Goal: Information Seeking & Learning: Learn about a topic

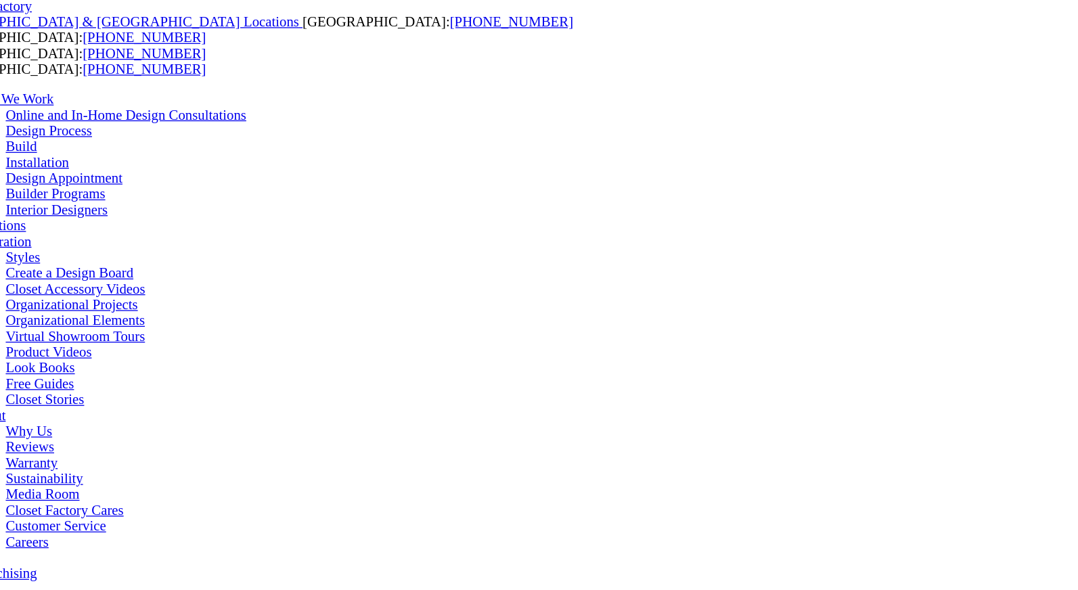
drag, startPoint x: 623, startPoint y: 360, endPoint x: 395, endPoint y: 382, distance: 229.9
drag, startPoint x: 361, startPoint y: 384, endPoint x: 831, endPoint y: 428, distance: 471.8
drag, startPoint x: 755, startPoint y: 320, endPoint x: 569, endPoint y: 342, distance: 187.4
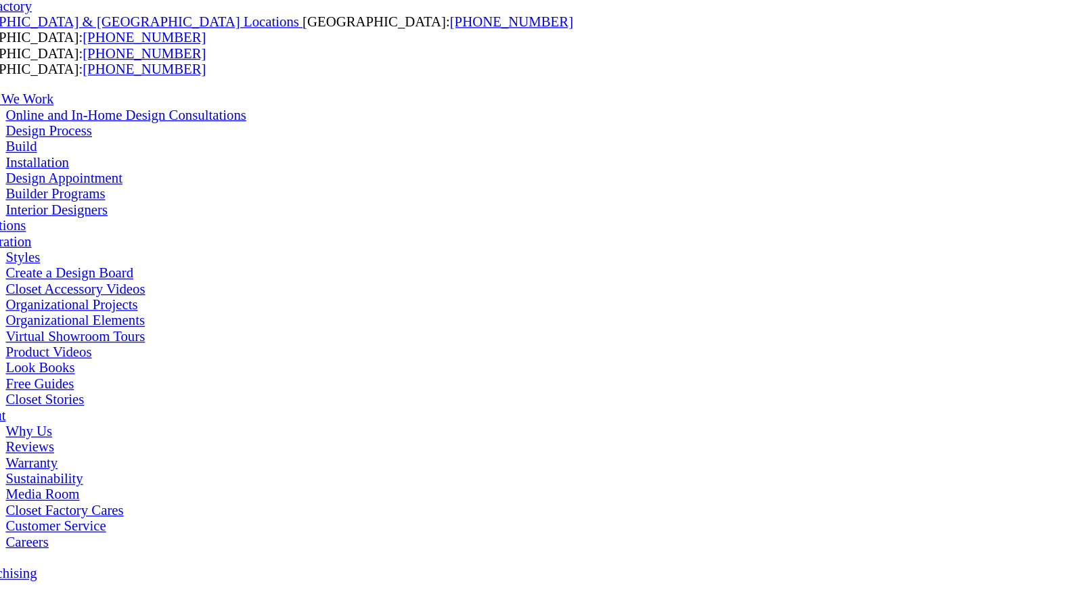
drag, startPoint x: 446, startPoint y: 343, endPoint x: 810, endPoint y: 310, distance: 365.6
drag, startPoint x: 810, startPoint y: 319, endPoint x: 723, endPoint y: 311, distance: 87.0
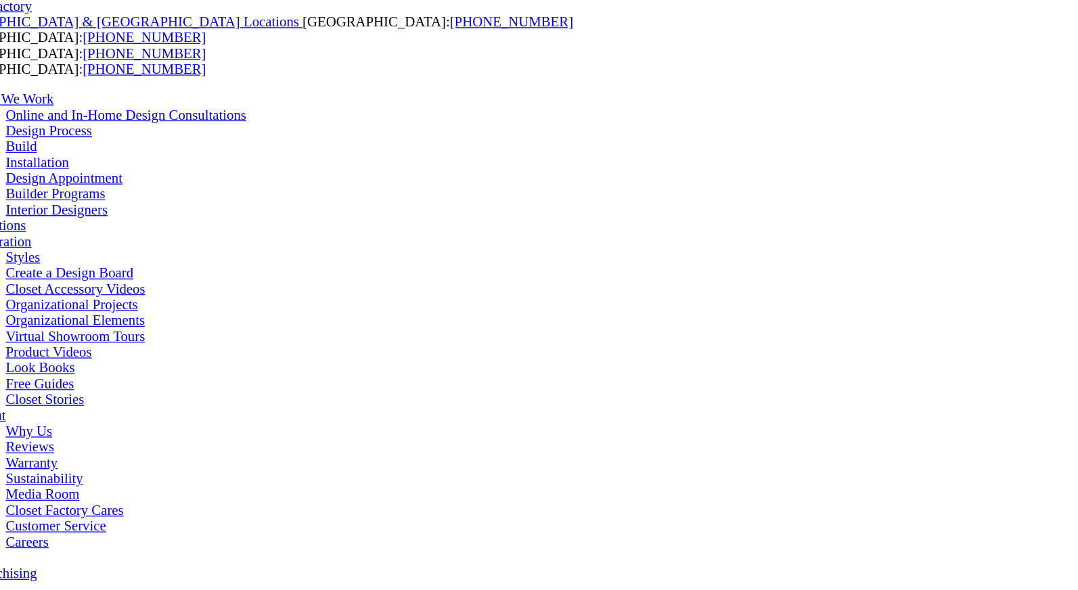
drag, startPoint x: 273, startPoint y: 313, endPoint x: 661, endPoint y: 264, distance: 391.7
drag, startPoint x: 721, startPoint y: 267, endPoint x: 420, endPoint y: 271, distance: 300.6
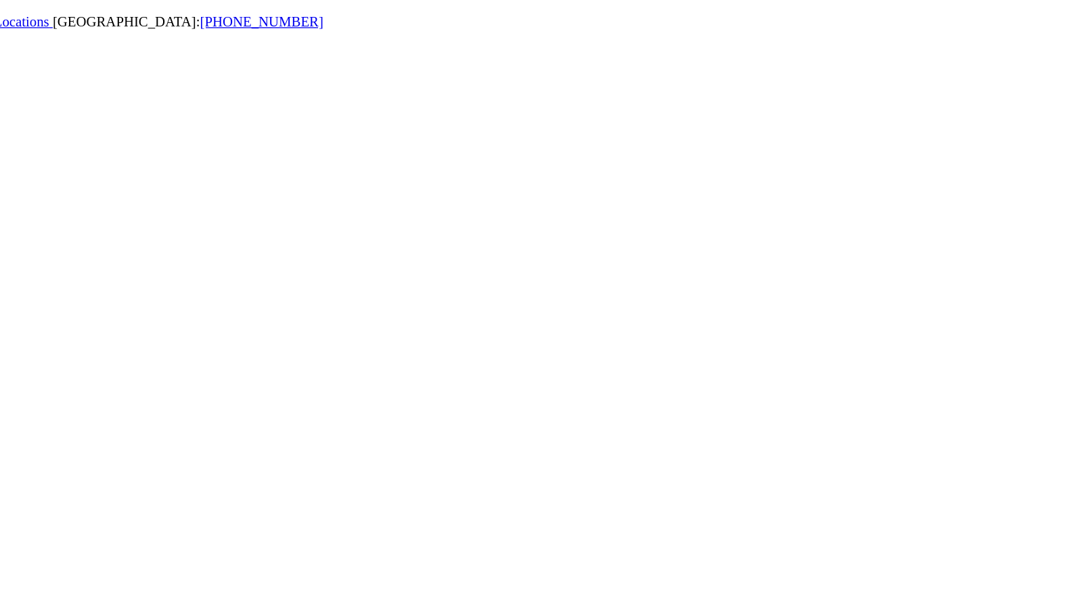
drag, startPoint x: 271, startPoint y: 334, endPoint x: 441, endPoint y: 338, distance: 169.3
drag, startPoint x: 288, startPoint y: 349, endPoint x: 405, endPoint y: 353, distance: 117.8
